Goal: Task Accomplishment & Management: Use online tool/utility

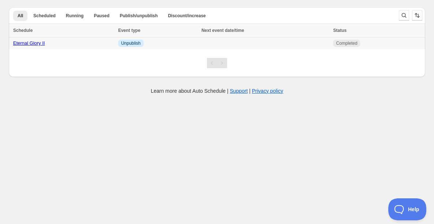
click at [27, 45] on link "Eternal Glory II" at bounding box center [29, 42] width 32 height 5
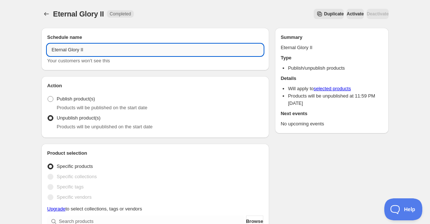
click at [96, 50] on input "Eternal Glory II" at bounding box center [155, 50] width 216 height 12
type input "Eternal Glory III"
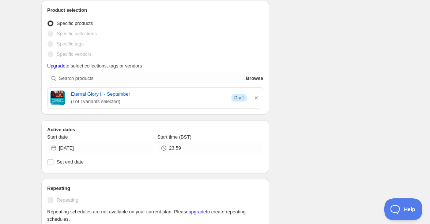
scroll to position [143, 0]
click at [258, 96] on icon "button" at bounding box center [256, 97] width 7 height 7
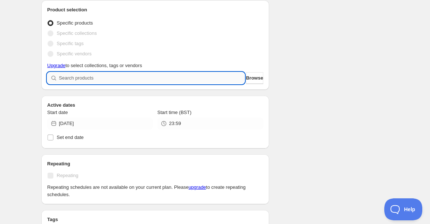
click at [138, 81] on input "search" at bounding box center [152, 78] width 186 height 12
type input "e"
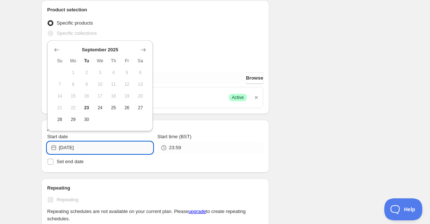
click at [89, 149] on input "[DATE]" at bounding box center [106, 148] width 94 height 12
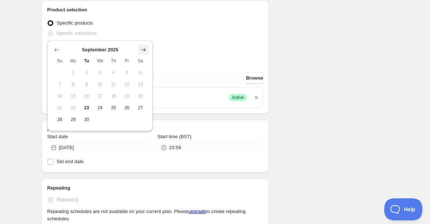
click at [145, 48] on icon "Show next month, October 2025" at bounding box center [143, 49] width 7 height 7
click at [130, 96] on span "17" at bounding box center [127, 96] width 8 height 6
type input "[DATE]"
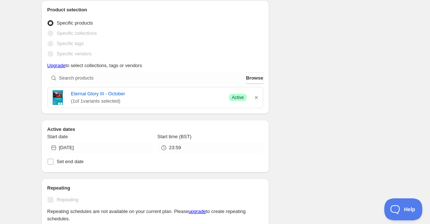
click at [287, 155] on div "Schedule name Eternal Glory III Your customers won't see this Action Action Pub…" at bounding box center [212, 197] width 354 height 636
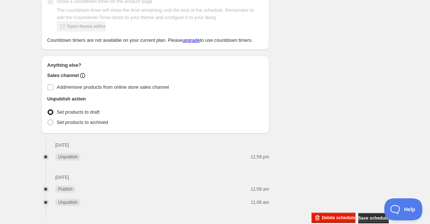
scroll to position [456, 0]
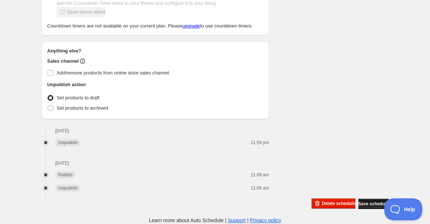
click at [371, 202] on span "Save schedule" at bounding box center [374, 204] width 30 height 6
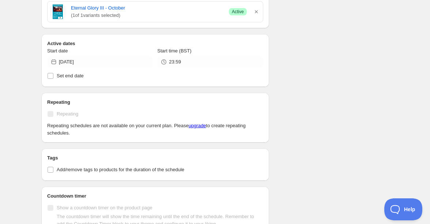
scroll to position [0, 0]
